Goal: Transaction & Acquisition: Purchase product/service

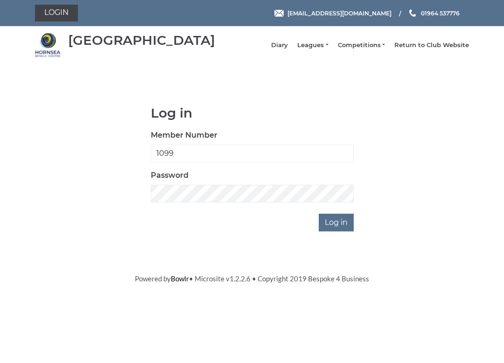
type input "1099"
click at [337, 229] on input "Log in" at bounding box center [336, 223] width 35 height 18
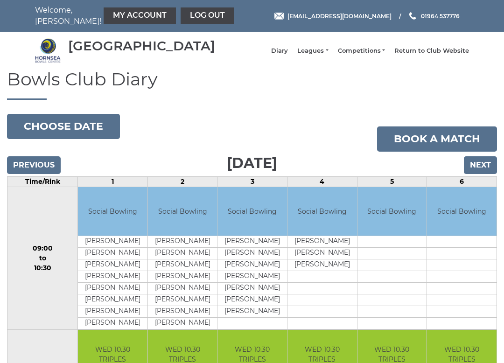
click at [111, 16] on link "My Account" at bounding box center [140, 15] width 72 height 17
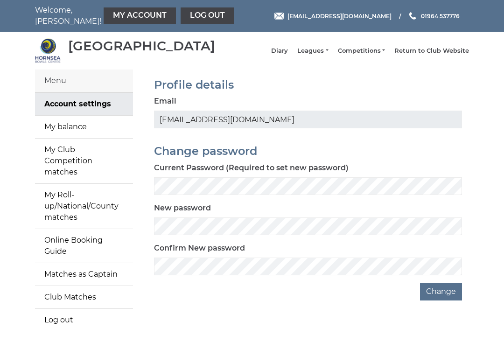
click at [59, 125] on link "My balance" at bounding box center [84, 127] width 98 height 22
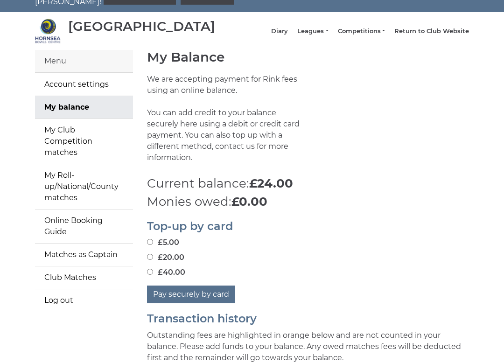
scroll to position [13, 0]
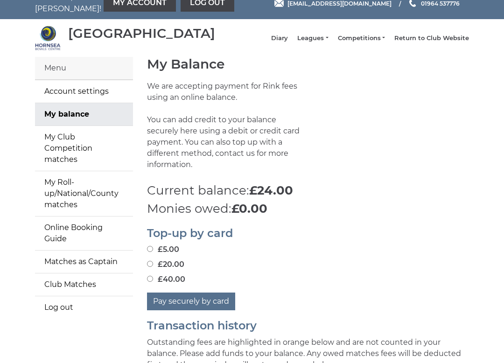
click at [154, 259] on label "£20.00" at bounding box center [165, 264] width 37 height 11
click at [153, 261] on input "£20.00" at bounding box center [150, 264] width 6 height 6
radio input "true"
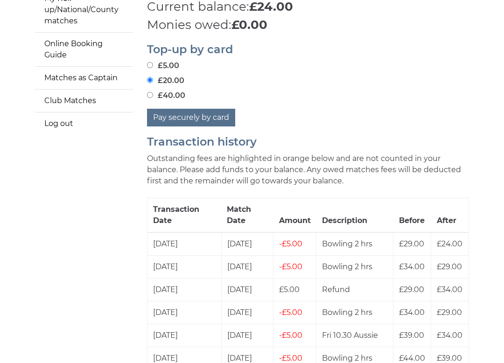
scroll to position [196, 0]
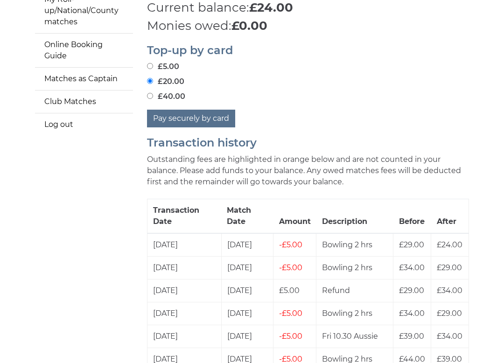
click at [201, 115] on button "Pay securely by card" at bounding box center [191, 119] width 88 height 18
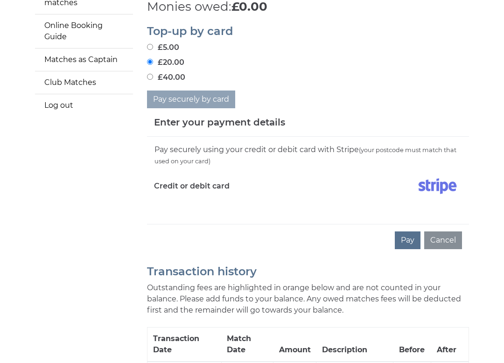
scroll to position [205, 0]
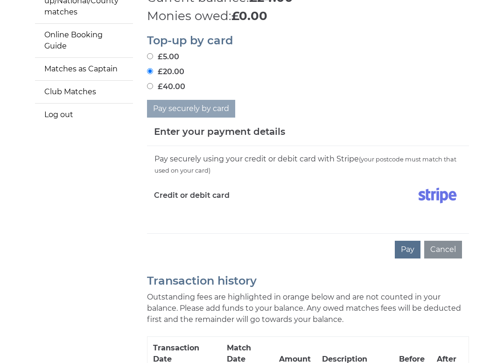
click at [431, 192] on img at bounding box center [437, 195] width 49 height 23
click at [437, 184] on img at bounding box center [437, 195] width 49 height 23
click at [190, 192] on label "Credit or debit card" at bounding box center [192, 195] width 76 height 23
click at [185, 206] on div "Credit or debit card" at bounding box center [227, 197] width 161 height 27
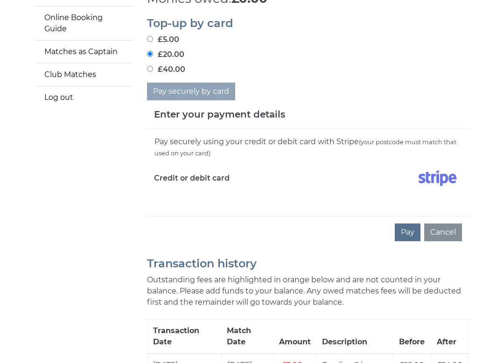
scroll to position [219, 0]
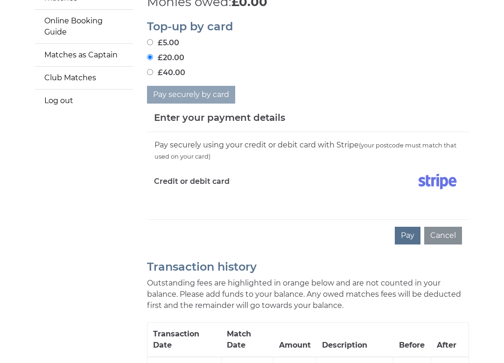
click at [177, 176] on label "Credit or debit card" at bounding box center [192, 181] width 76 height 23
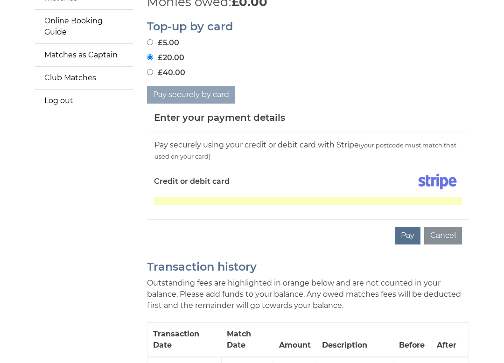
click at [411, 232] on button "Pay" at bounding box center [408, 236] width 26 height 18
